Goal: Transaction & Acquisition: Purchase product/service

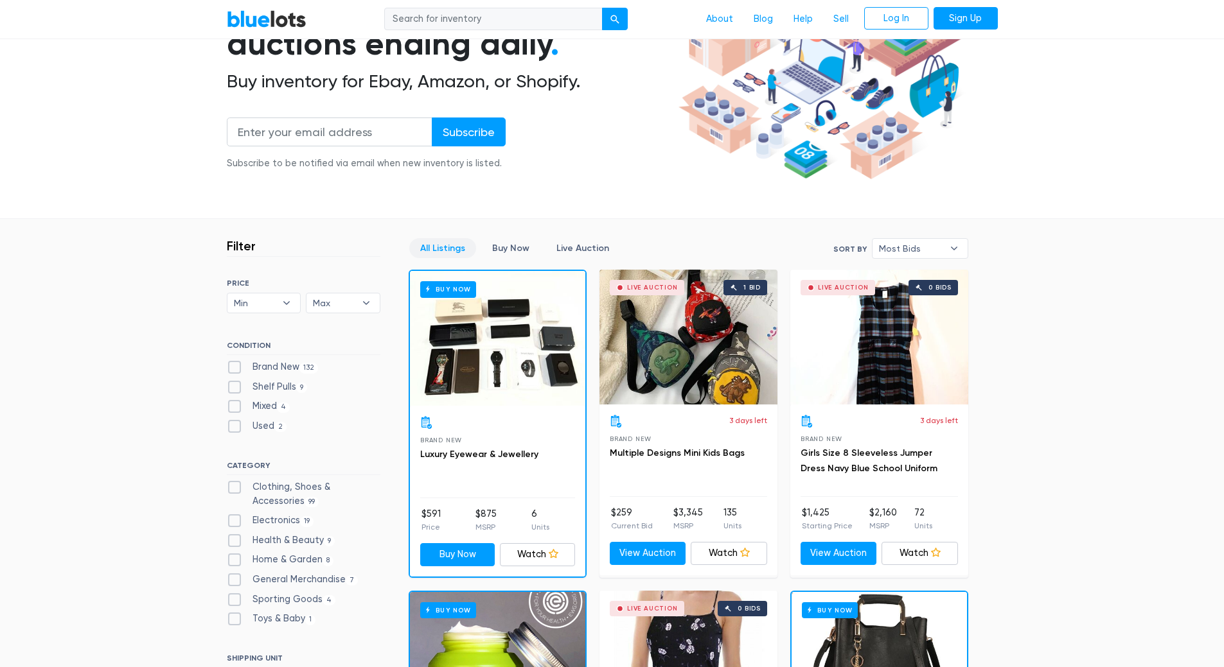
scroll to position [193, 0]
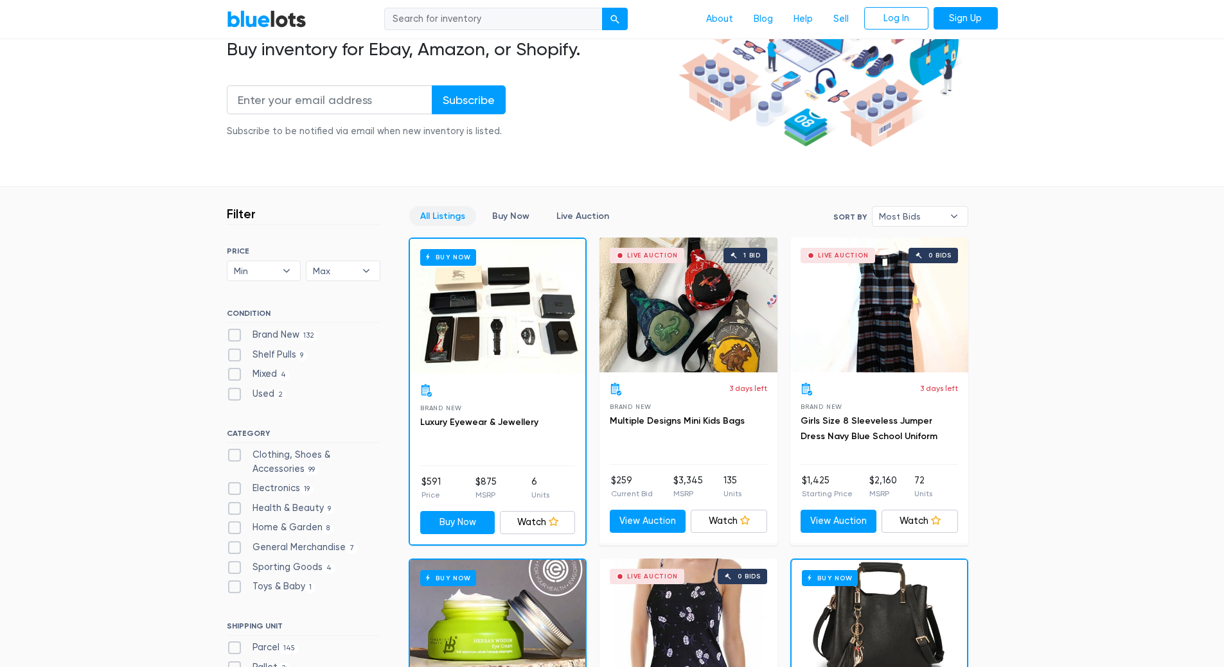
click at [227, 335] on label "Brand New 132" at bounding box center [273, 335] width 92 height 14
click at [227, 335] on New"] "Brand New 132" at bounding box center [231, 332] width 8 height 8
checkbox New"] "true"
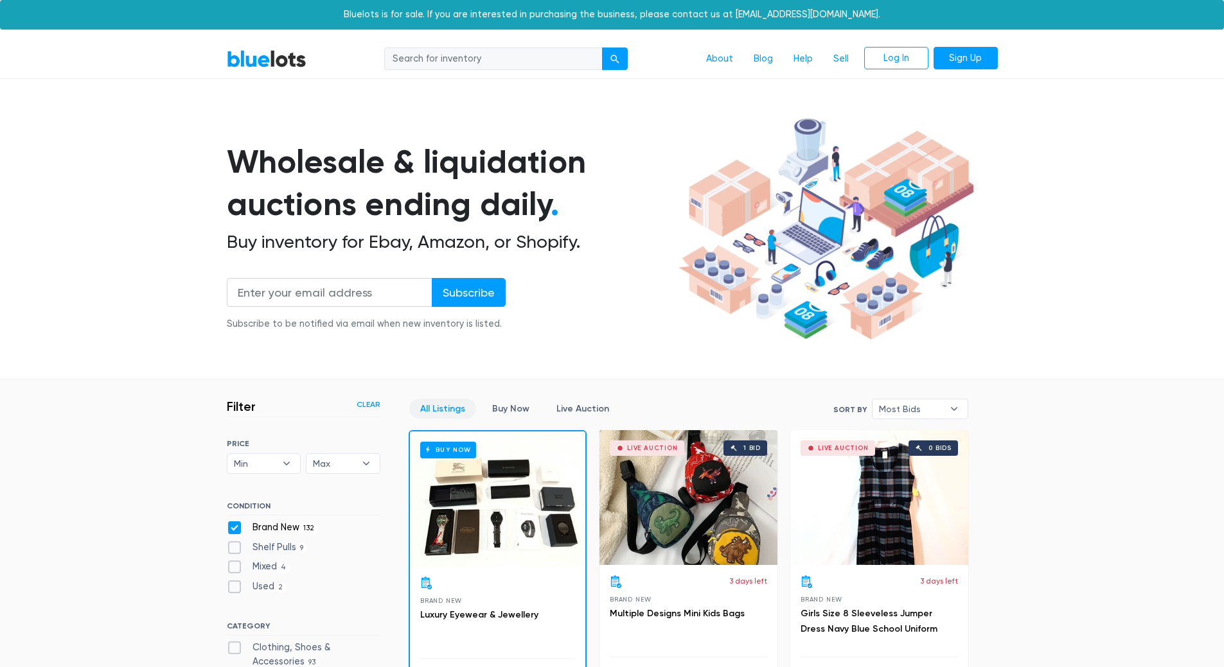
scroll to position [346, 0]
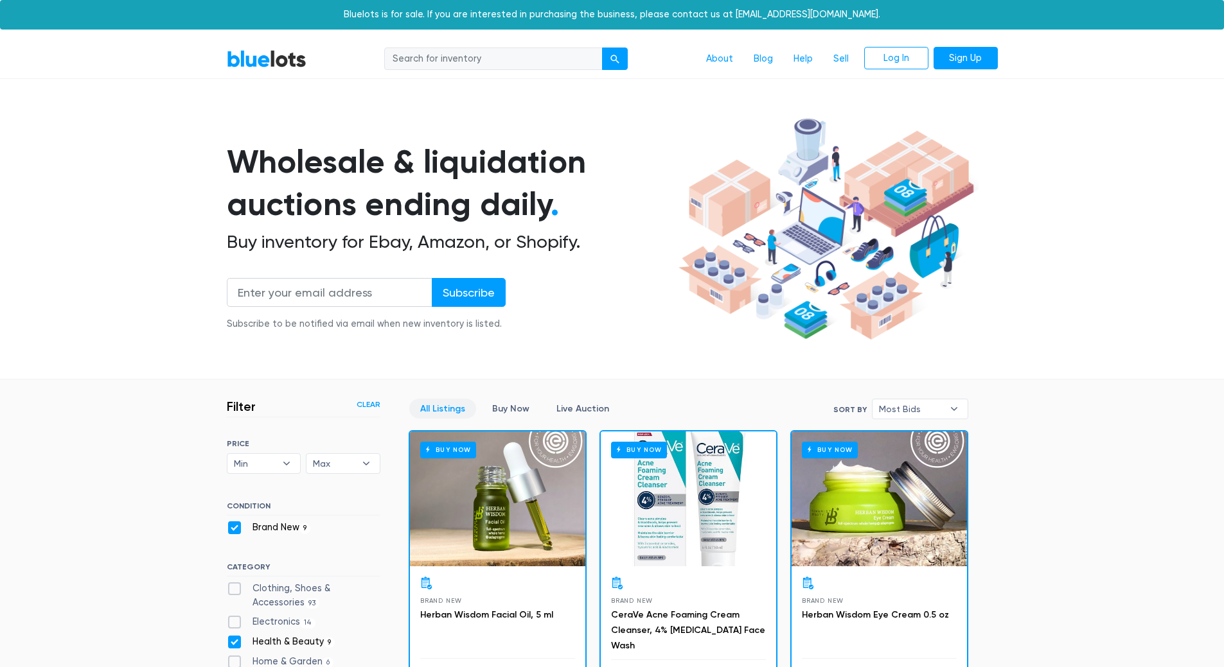
scroll to position [346, 0]
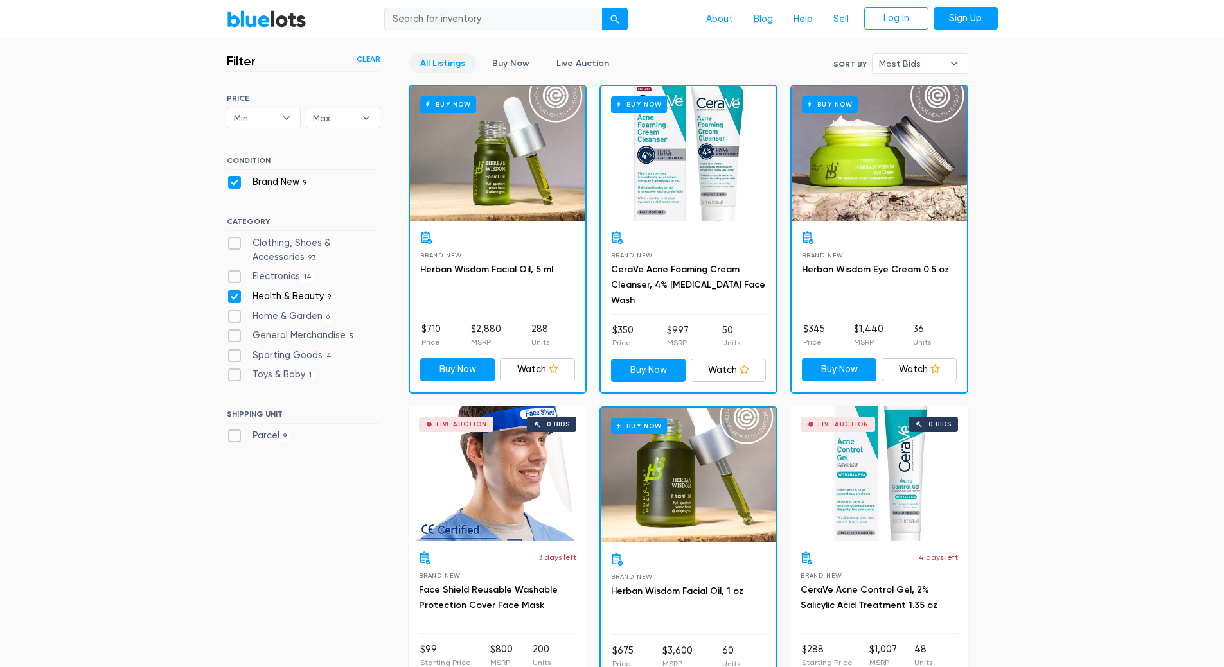
click at [228, 297] on label "Health & Beauty 9" at bounding box center [281, 297] width 109 height 14
click at [228, 297] on Beauty"] "Health & Beauty 9" at bounding box center [231, 294] width 8 height 8
checkbox Beauty"] "false"
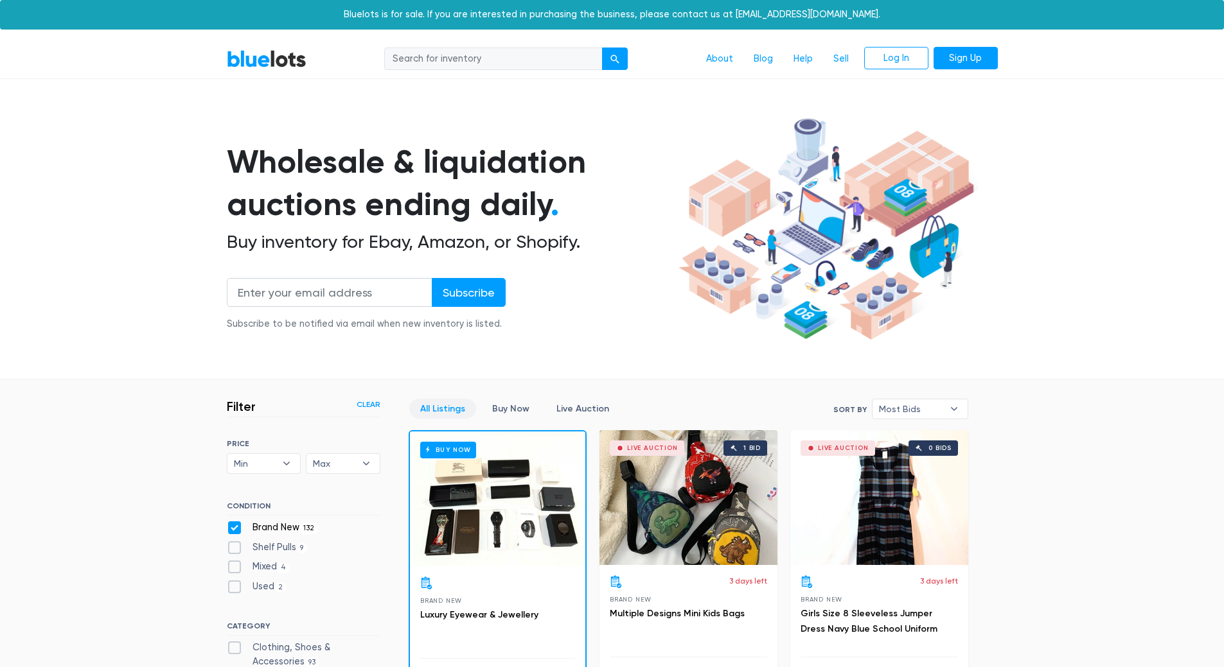
scroll to position [346, 0]
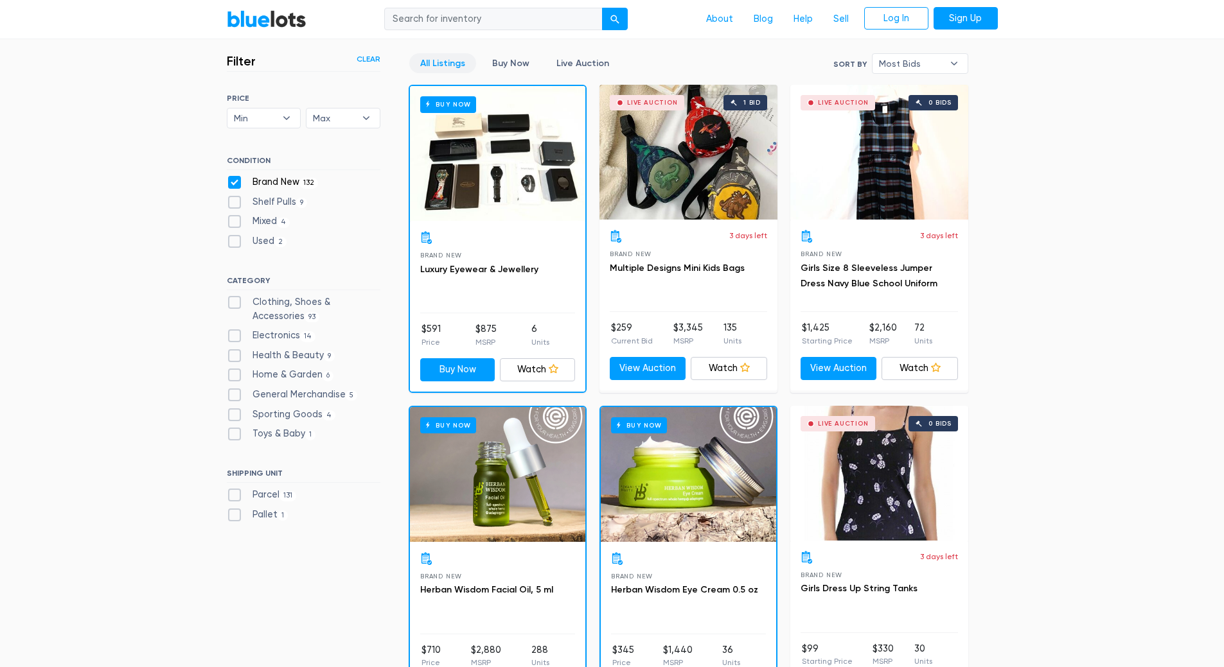
click at [234, 200] on label "Shelf Pulls 9" at bounding box center [267, 202] width 81 height 14
click at [234, 200] on Pulls"] "Shelf Pulls 9" at bounding box center [231, 199] width 8 height 8
checkbox Pulls"] "true"
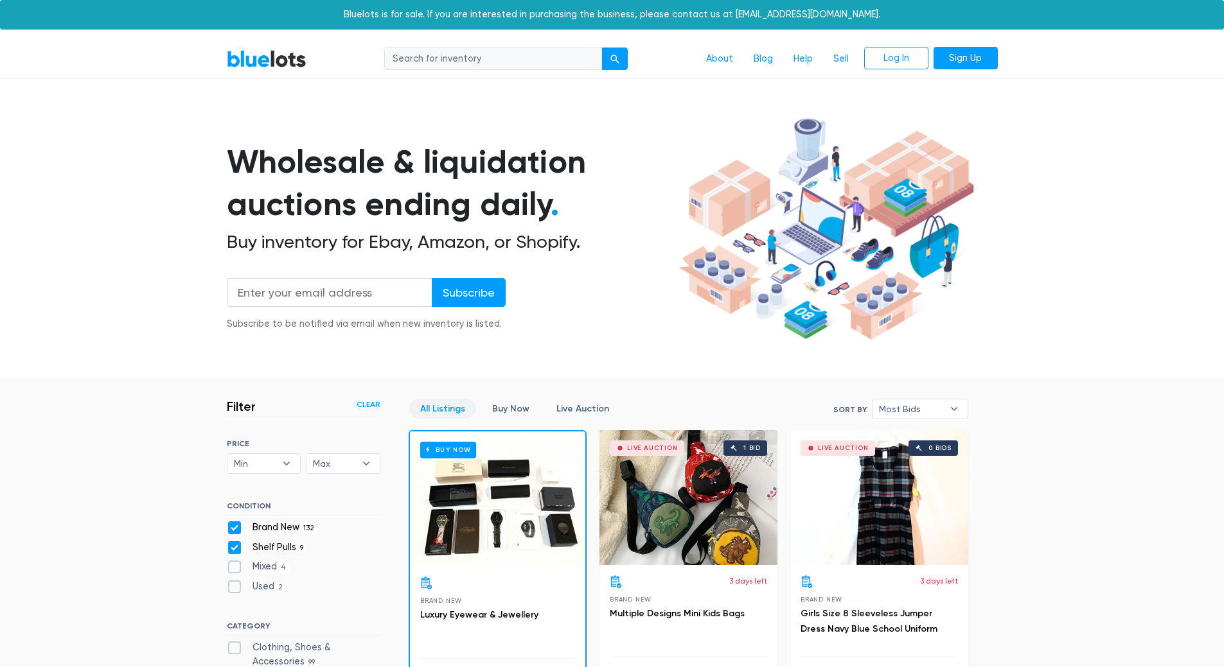
scroll to position [346, 0]
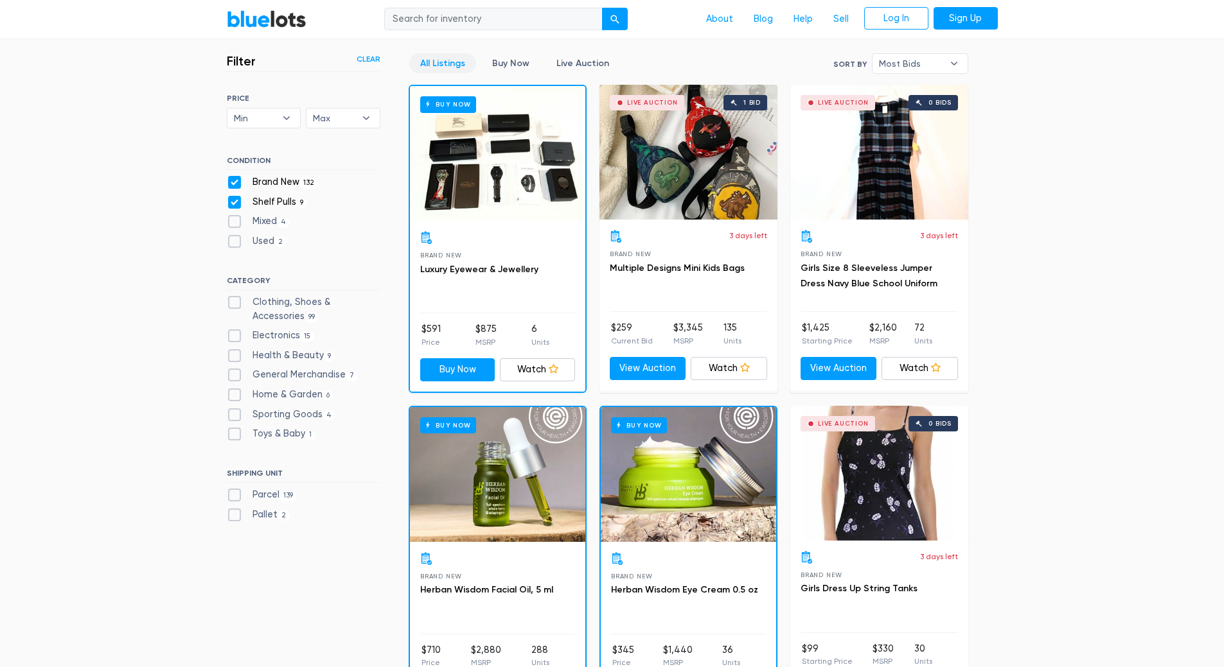
click at [235, 331] on label "Electronics 15" at bounding box center [271, 336] width 88 height 14
click at [235, 331] on input "Electronics 15" at bounding box center [231, 333] width 8 height 8
checkbox input "true"
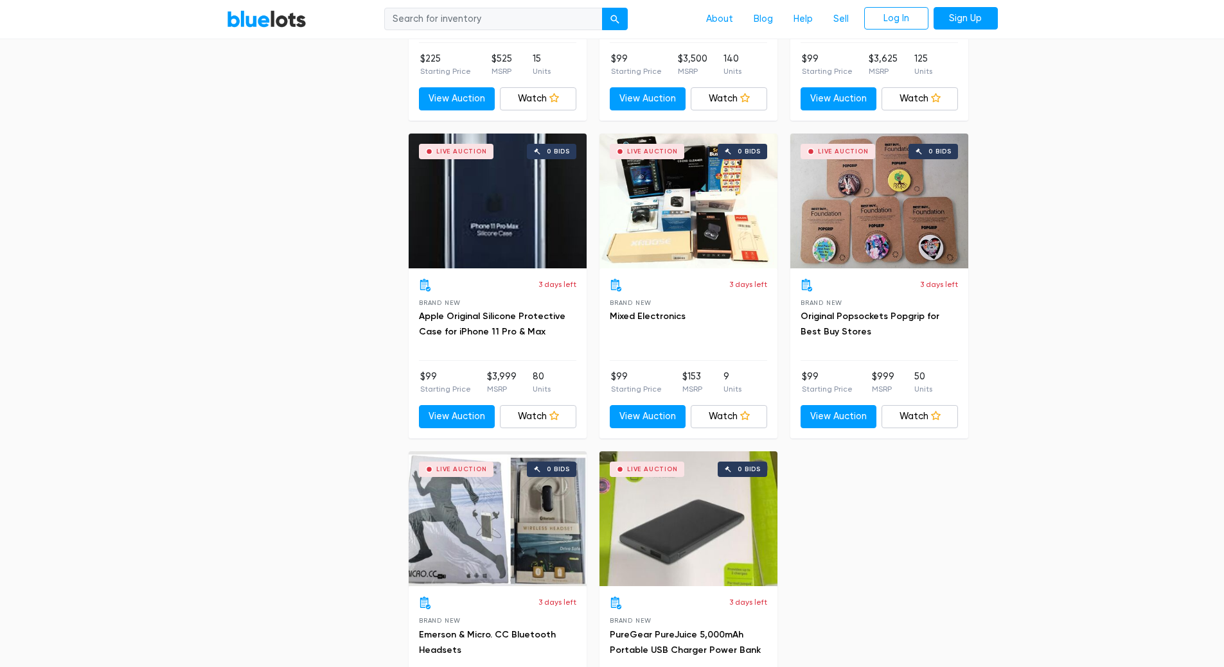
scroll to position [1952, 0]
